Goal: Information Seeking & Learning: Learn about a topic

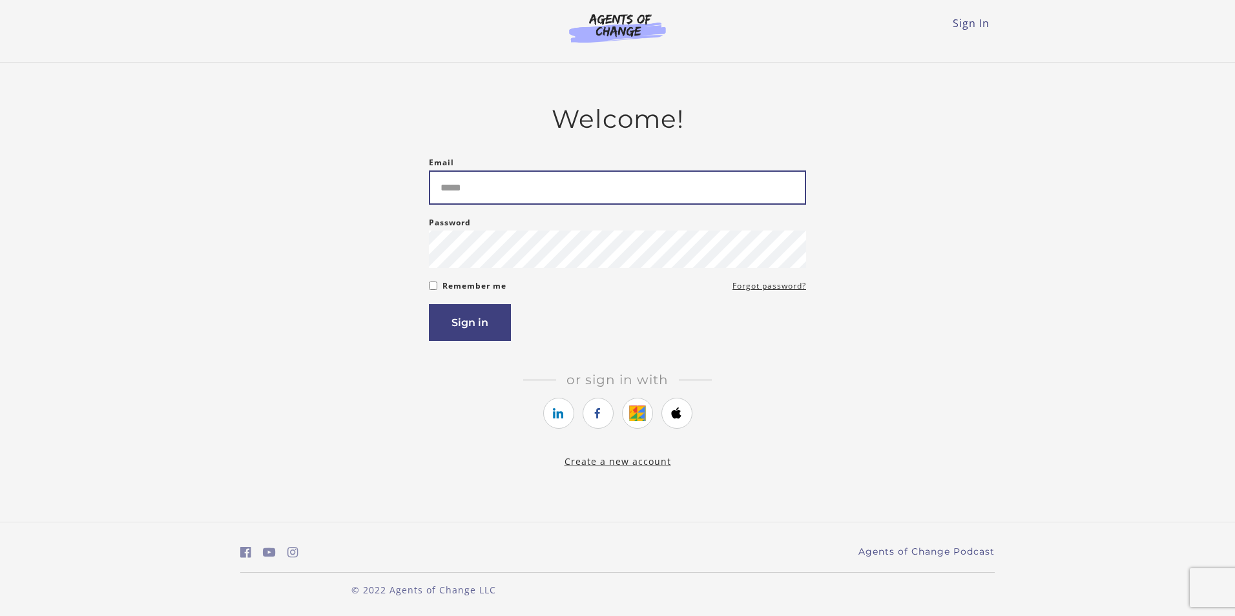
click at [783, 191] on input "Email" at bounding box center [617, 188] width 377 height 34
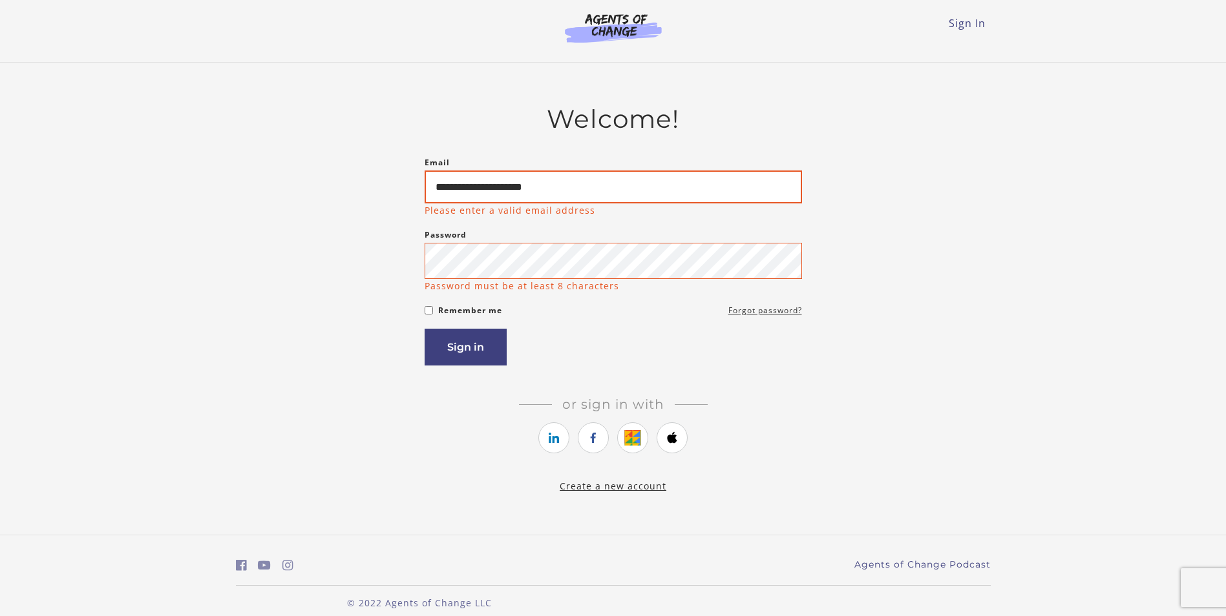
click at [534, 184] on input "**********" at bounding box center [613, 187] width 377 height 33
type input "**********"
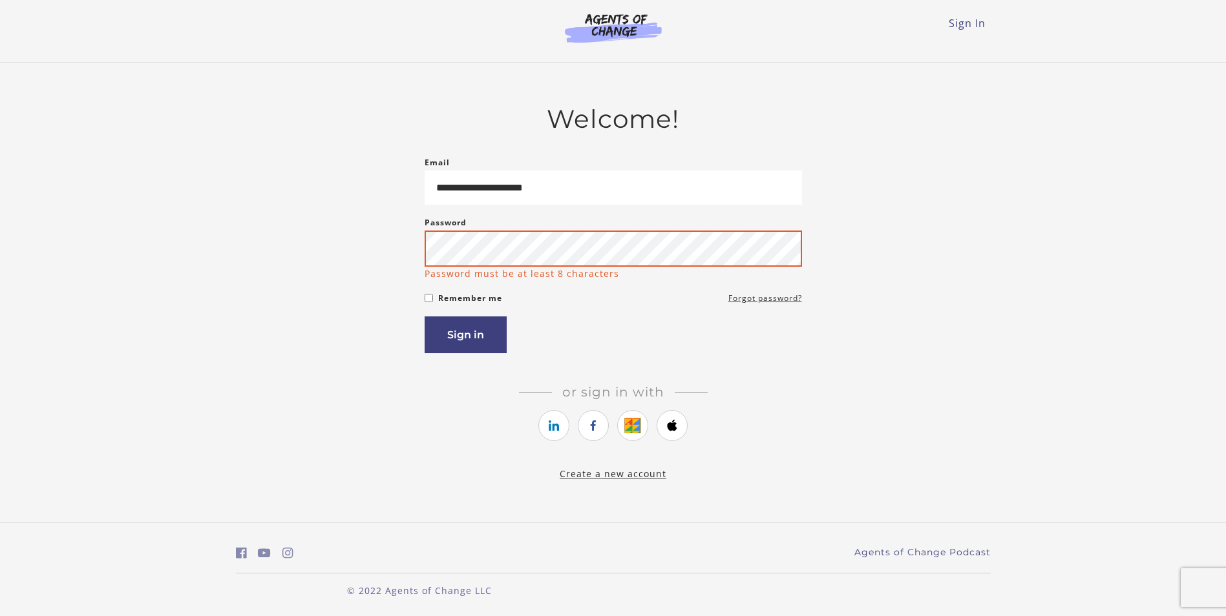
click at [512, 275] on div "Password Password must be at least 8 characters" at bounding box center [613, 247] width 377 height 65
click at [425, 317] on button "Sign in" at bounding box center [466, 335] width 82 height 37
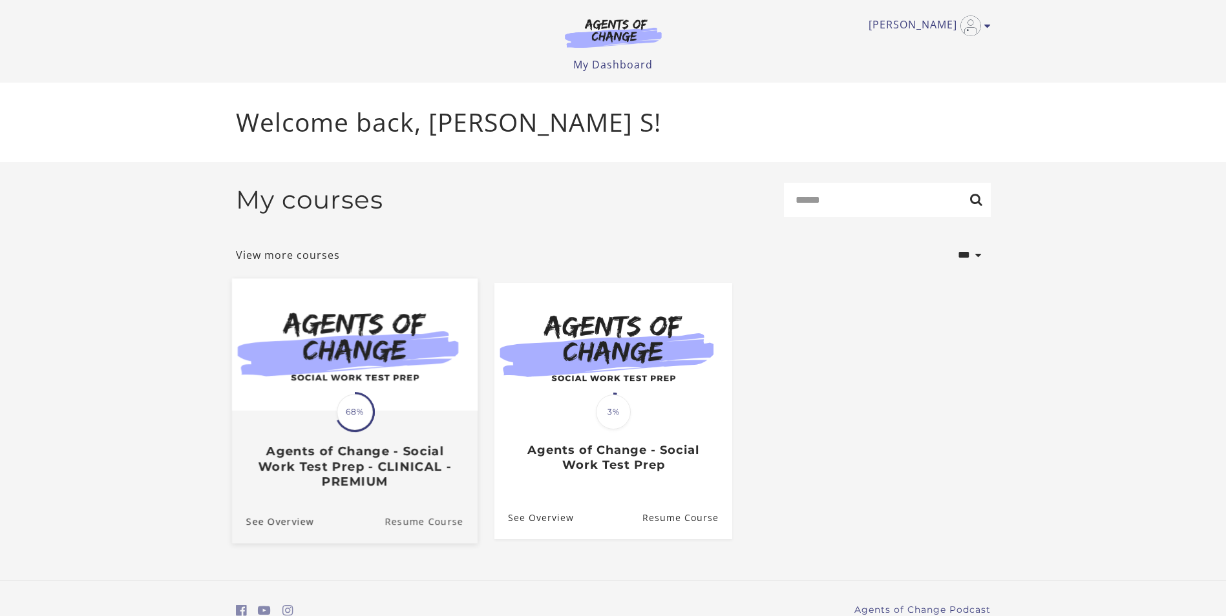
click at [412, 525] on link "Resume Course" at bounding box center [430, 520] width 93 height 43
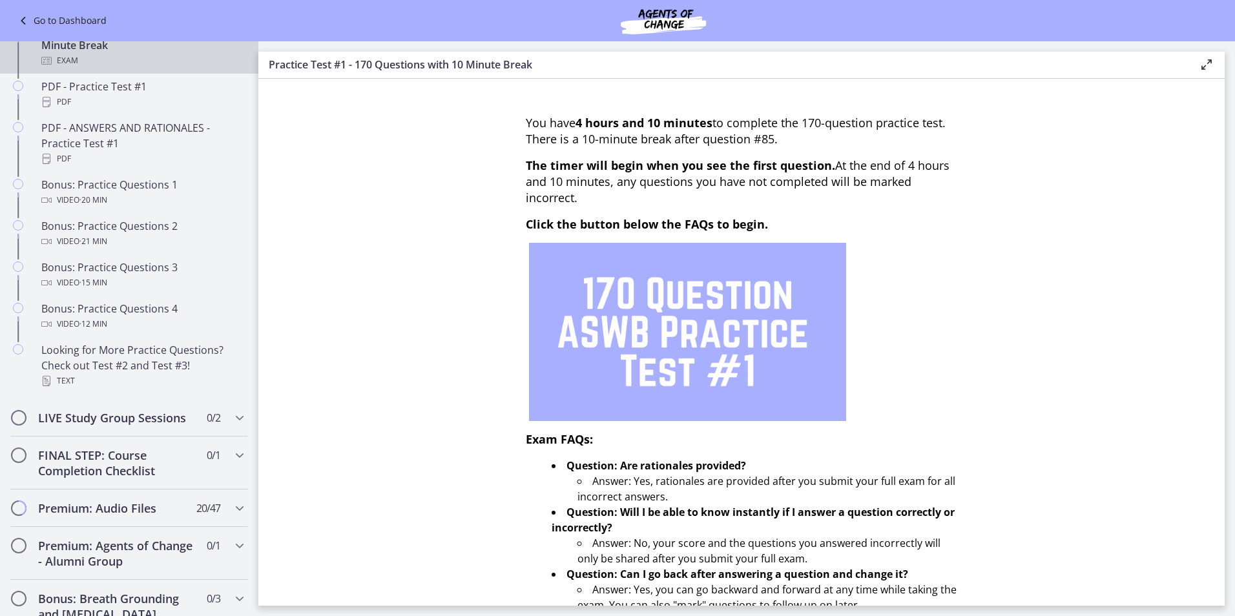
scroll to position [798, 0]
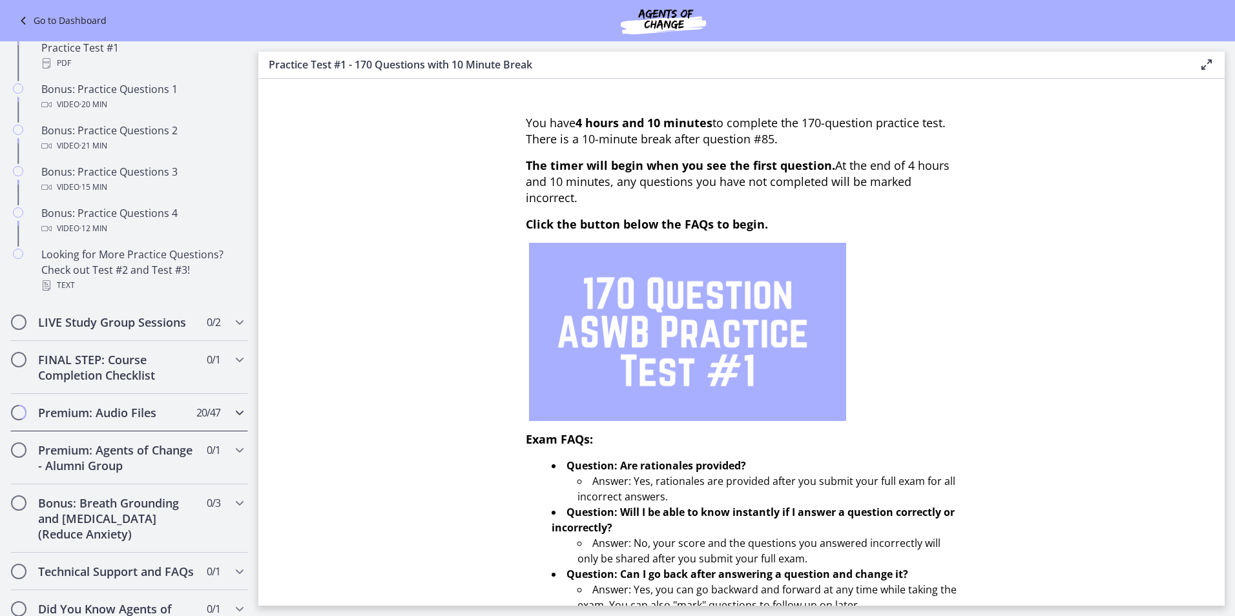
click at [232, 421] on icon "Chapters" at bounding box center [240, 413] width 16 height 16
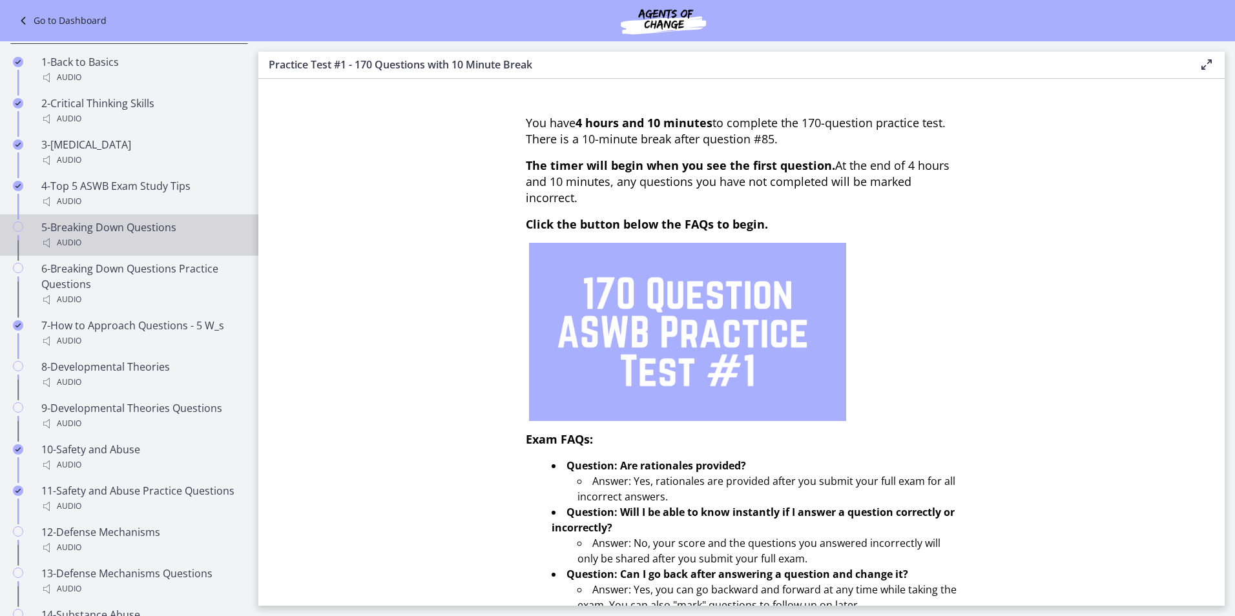
click at [71, 241] on div "5-Breaking Down Questions Audio" at bounding box center [142, 235] width 202 height 31
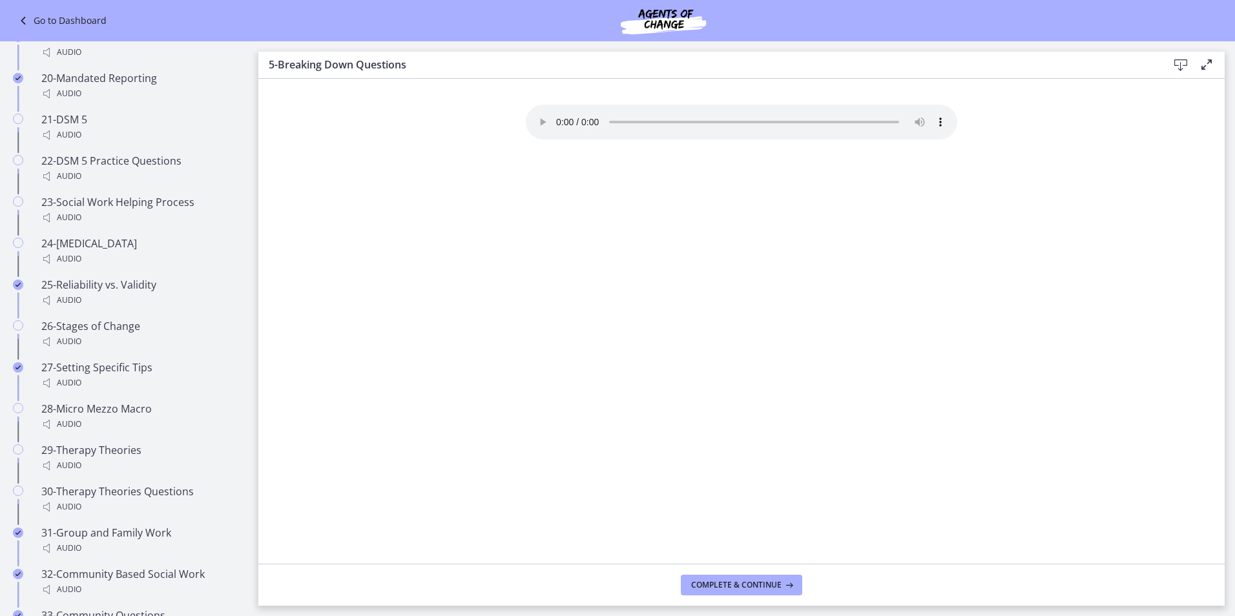
scroll to position [1615, 0]
click at [741, 587] on span "Complete & continue" at bounding box center [736, 585] width 90 height 10
click at [755, 259] on div "Your browser doesn't support the audio element. Download it here" at bounding box center [742, 334] width 452 height 459
click at [754, 580] on span "Complete & continue" at bounding box center [736, 585] width 90 height 10
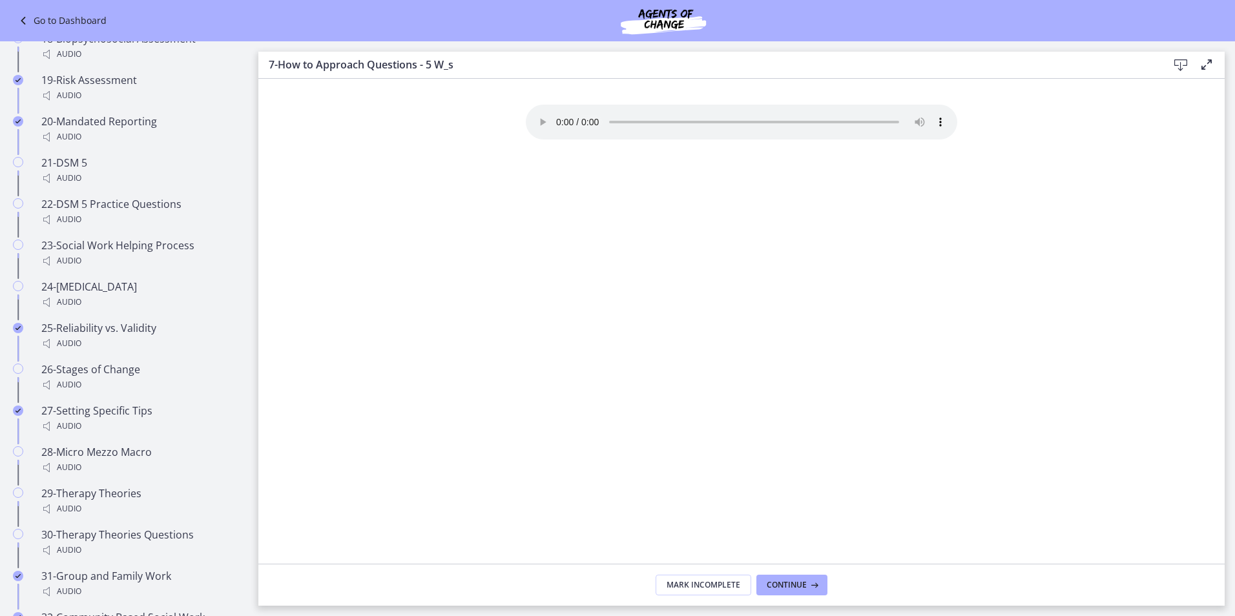
scroll to position [1618, 0]
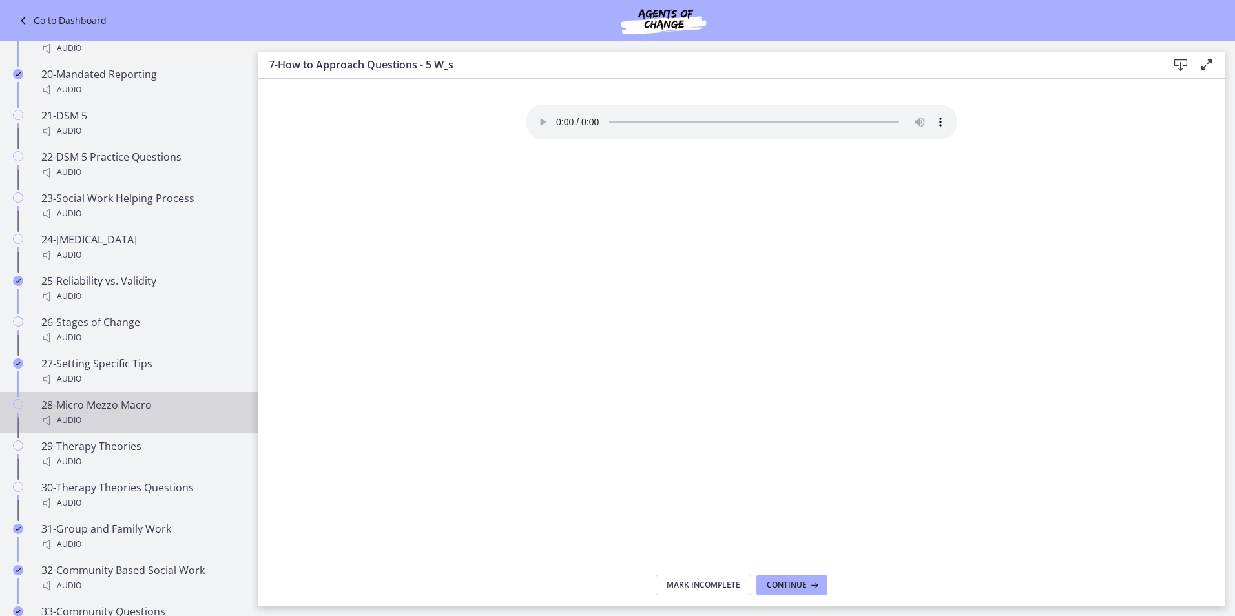
click at [123, 395] on link "28-Micro Mezzo Macro Audio" at bounding box center [129, 412] width 258 height 41
click at [770, 589] on span "Complete & continue" at bounding box center [736, 585] width 90 height 10
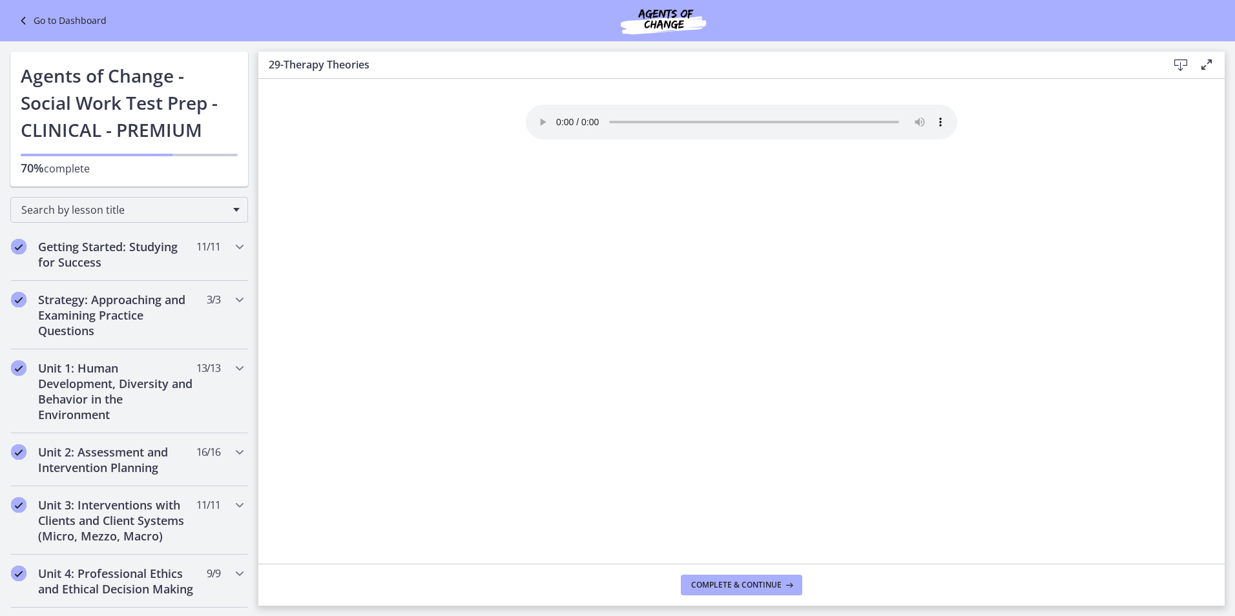
click at [92, 22] on link "Go to Dashboard" at bounding box center [61, 21] width 91 height 16
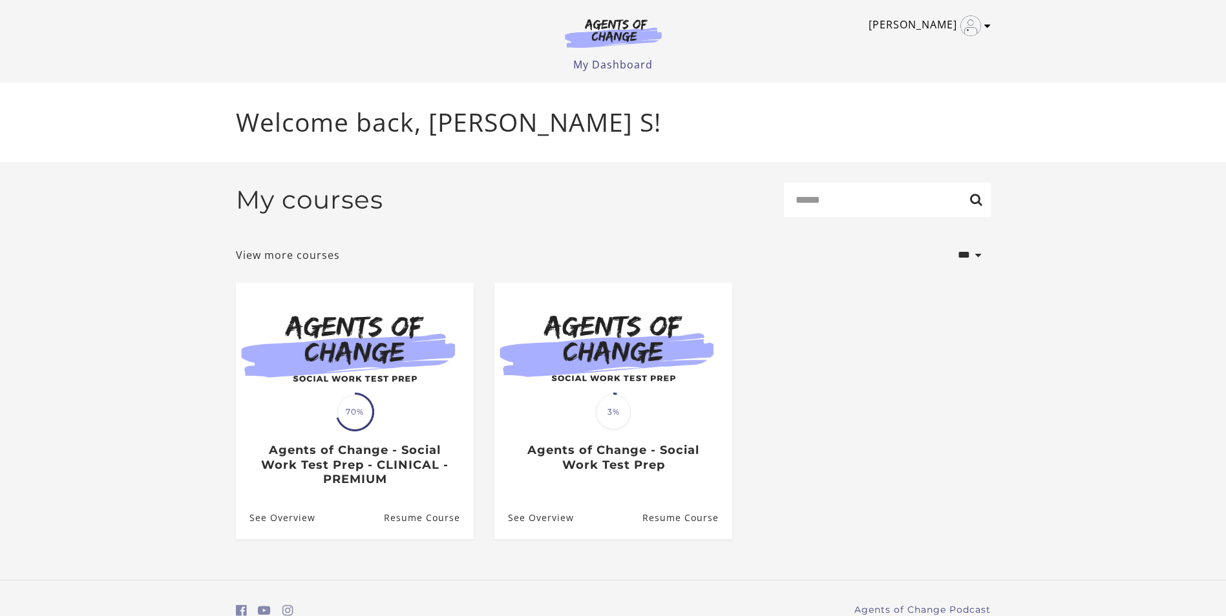
click at [943, 16] on link "Alicia S" at bounding box center [926, 26] width 116 height 21
click at [931, 88] on link "Sign Out" at bounding box center [937, 91] width 114 height 22
